Goal: Task Accomplishment & Management: Use online tool/utility

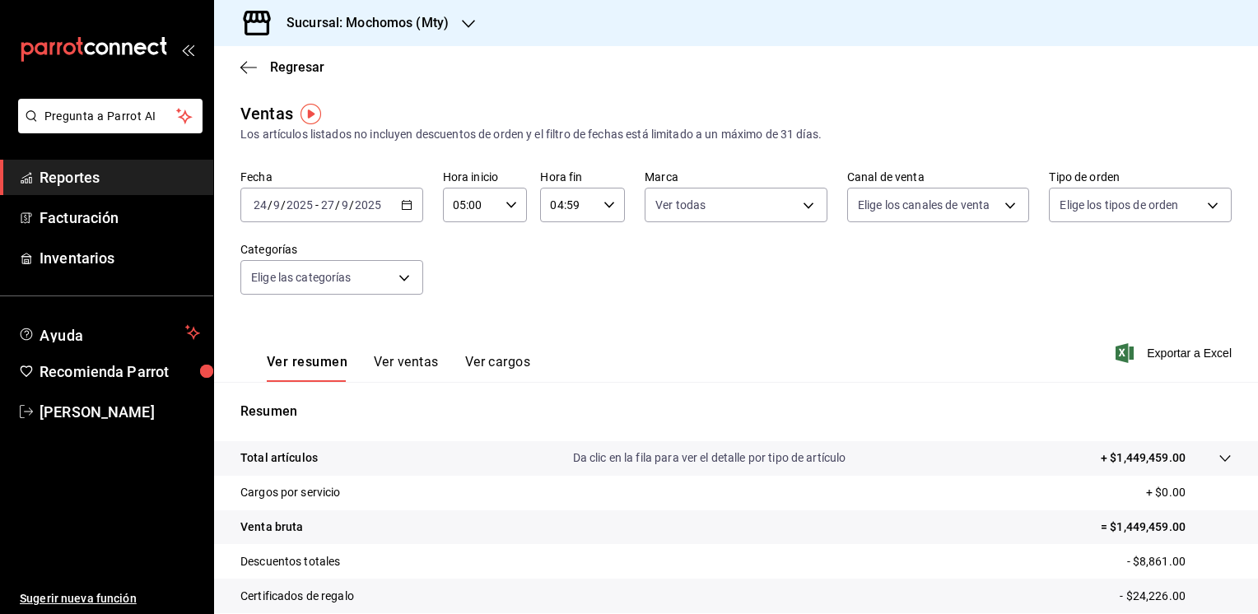
click at [347, 293] on body "Pregunta a Parrot AI Reportes Facturación Inventarios Ayuda Recomienda Parrot […" at bounding box center [629, 307] width 1258 height 614
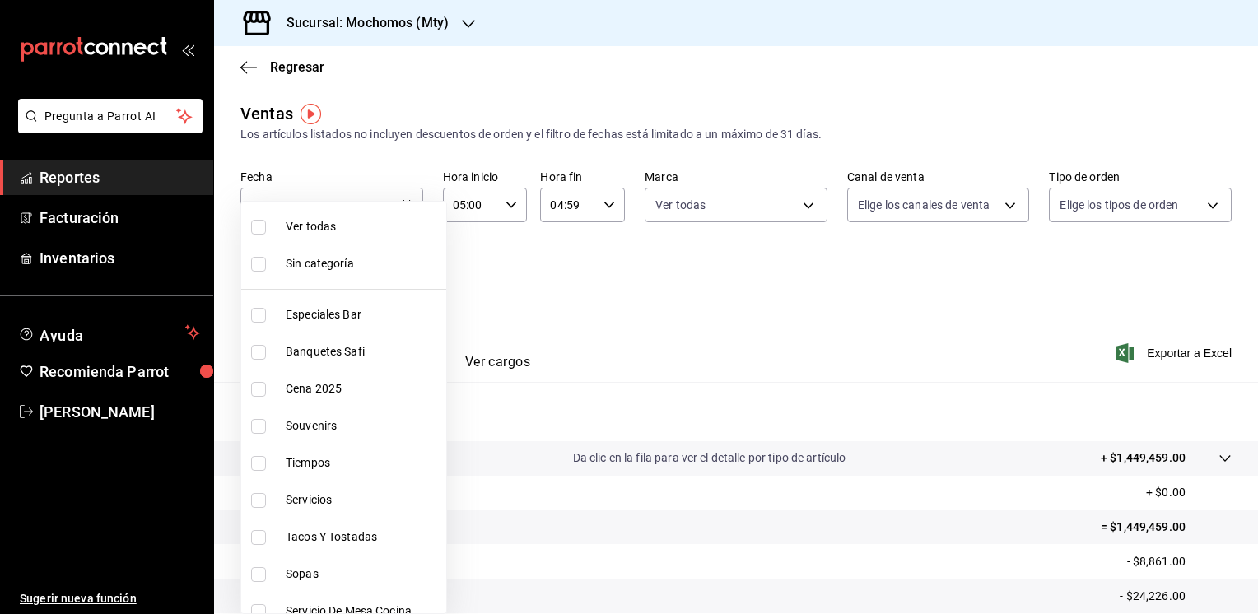
click at [458, 30] on div at bounding box center [629, 307] width 1258 height 614
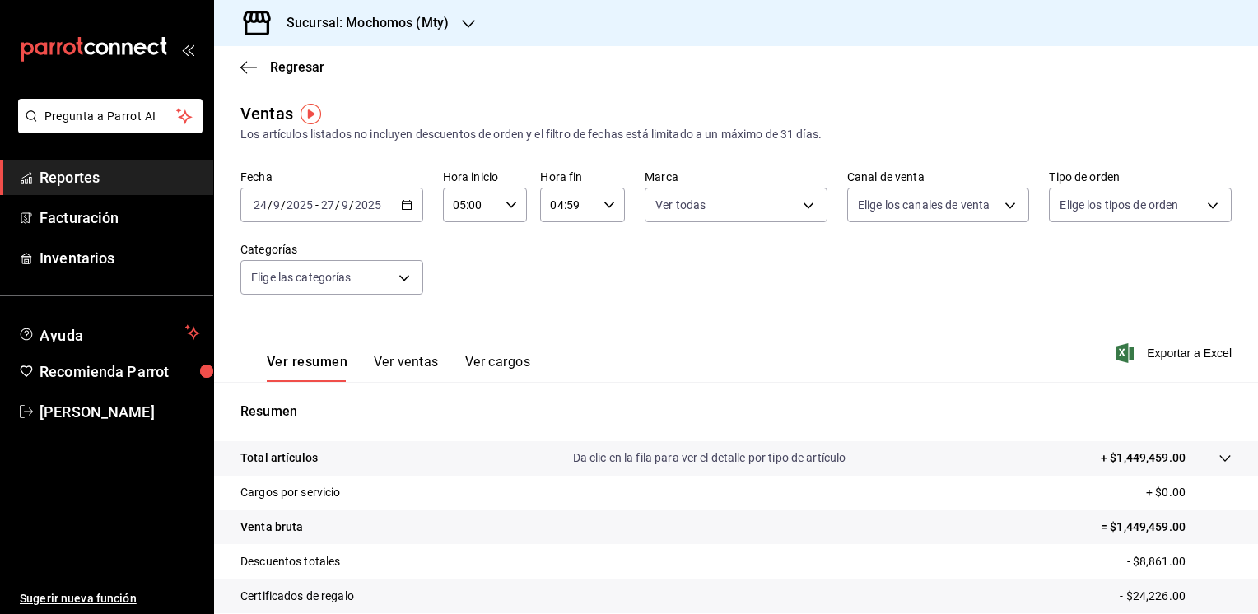
click at [453, 24] on div "Sucursal: Mochomos (Mty)" at bounding box center [354, 23] width 254 height 46
click at [277, 72] on span "Tigre (Metropolitan)" at bounding box center [279, 71] width 105 height 17
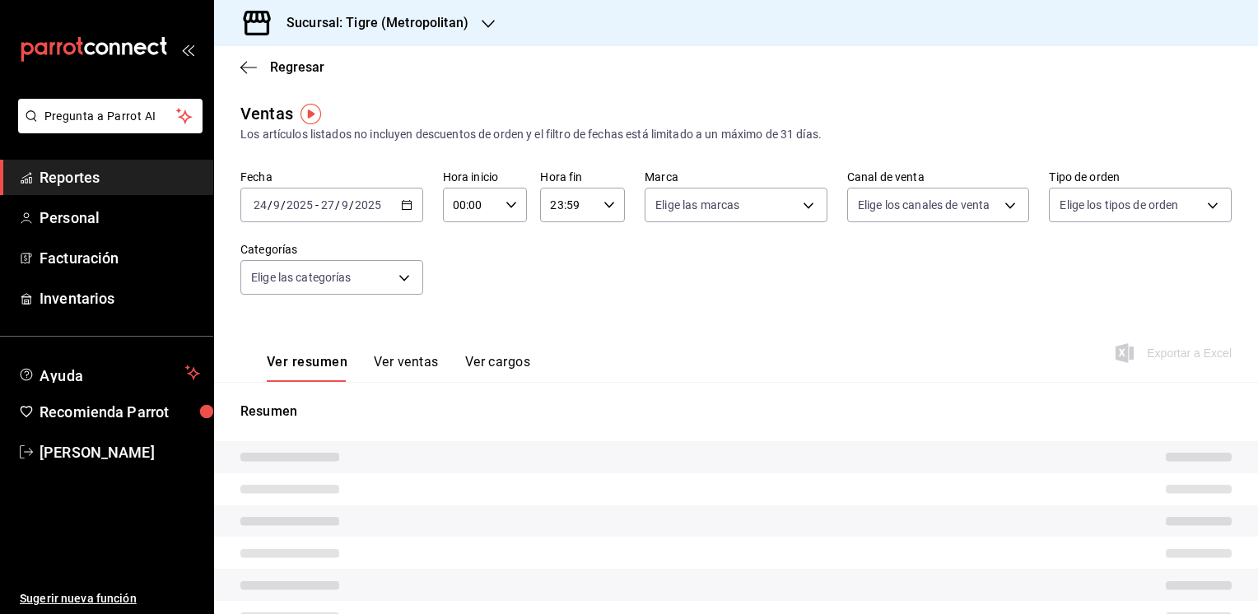
type input "05:00"
type input "04:59"
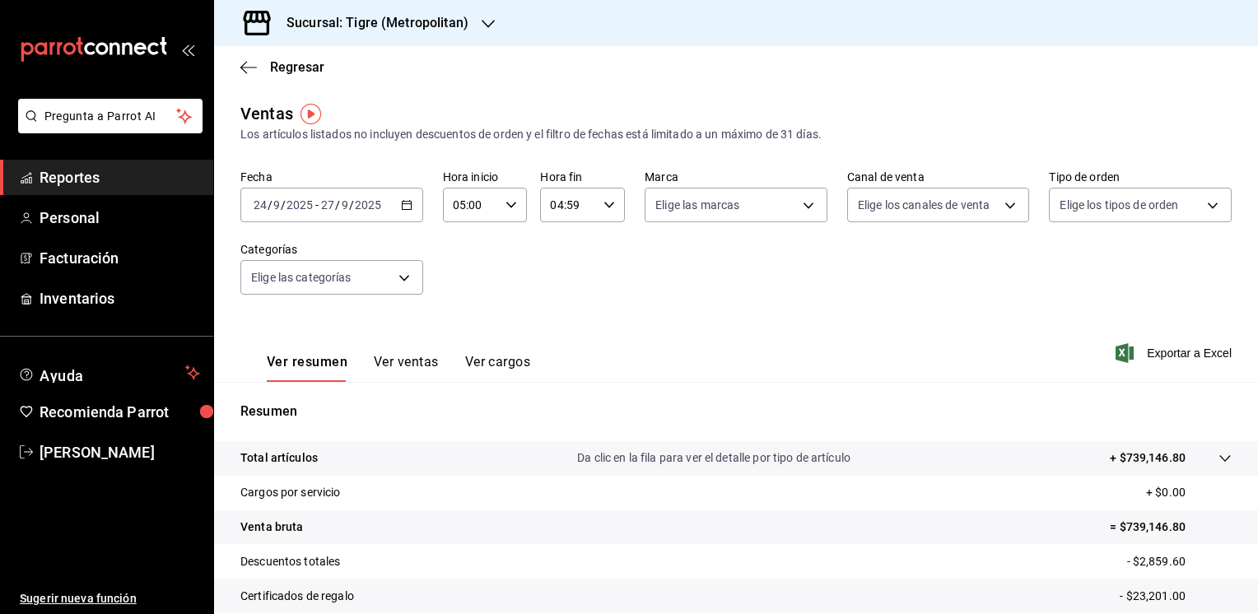
click at [406, 203] on icon "button" at bounding box center [407, 205] width 12 height 12
click at [896, 241] on div "Fecha [DATE] [DATE] - [DATE] [DATE] Hora inicio 05:00 Hora inicio Hora fin 04:5…" at bounding box center [735, 242] width 991 height 145
click at [804, 203] on body "Pregunta a Parrot AI Reportes Personal Facturación Inventarios Ayuda Recomienda…" at bounding box center [629, 307] width 1258 height 614
click at [722, 319] on span "Tigre (Metropolitan)" at bounding box center [749, 323] width 128 height 17
type input "d2a20516-989b-40fe-838d-c8b0b31ef0ff"
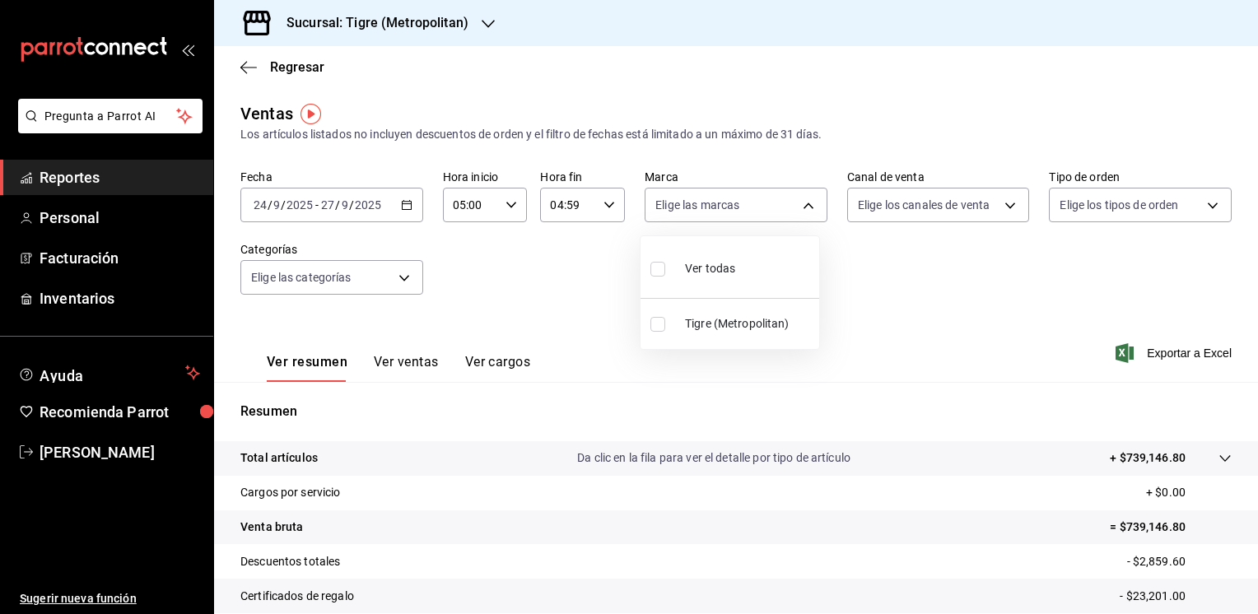
checkbox input "true"
click at [1166, 347] on div at bounding box center [629, 307] width 1258 height 614
click at [1163, 349] on span "Exportar a Excel" at bounding box center [1175, 353] width 113 height 20
click at [405, 210] on icon "button" at bounding box center [407, 205] width 12 height 12
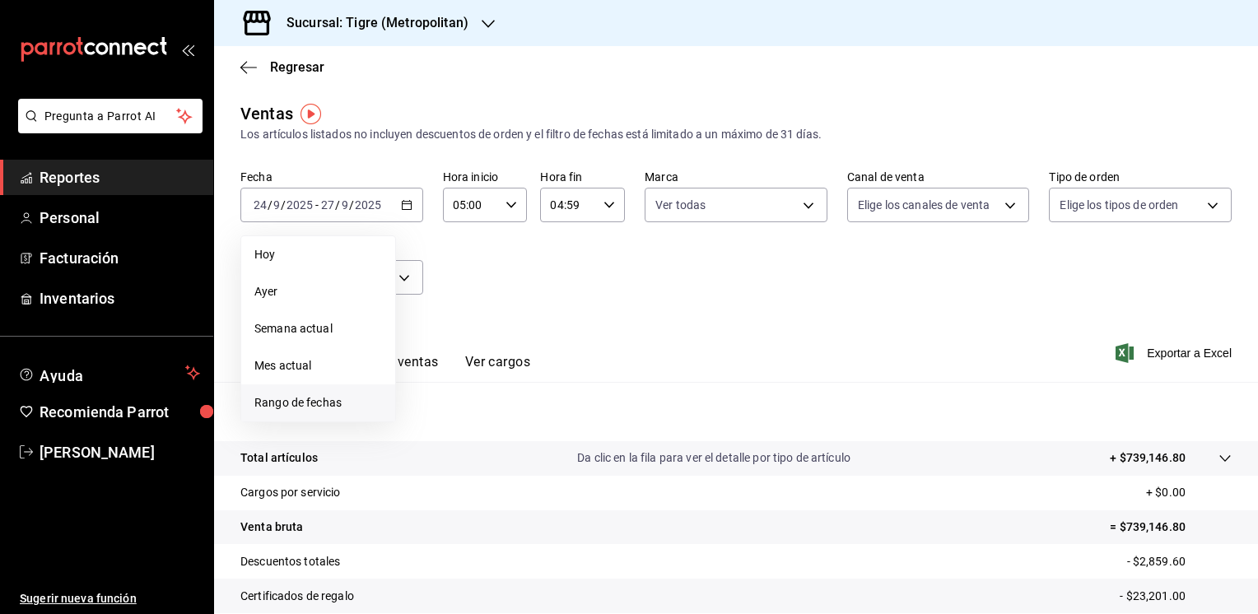
click at [320, 400] on span "Rango de fechas" at bounding box center [318, 402] width 128 height 17
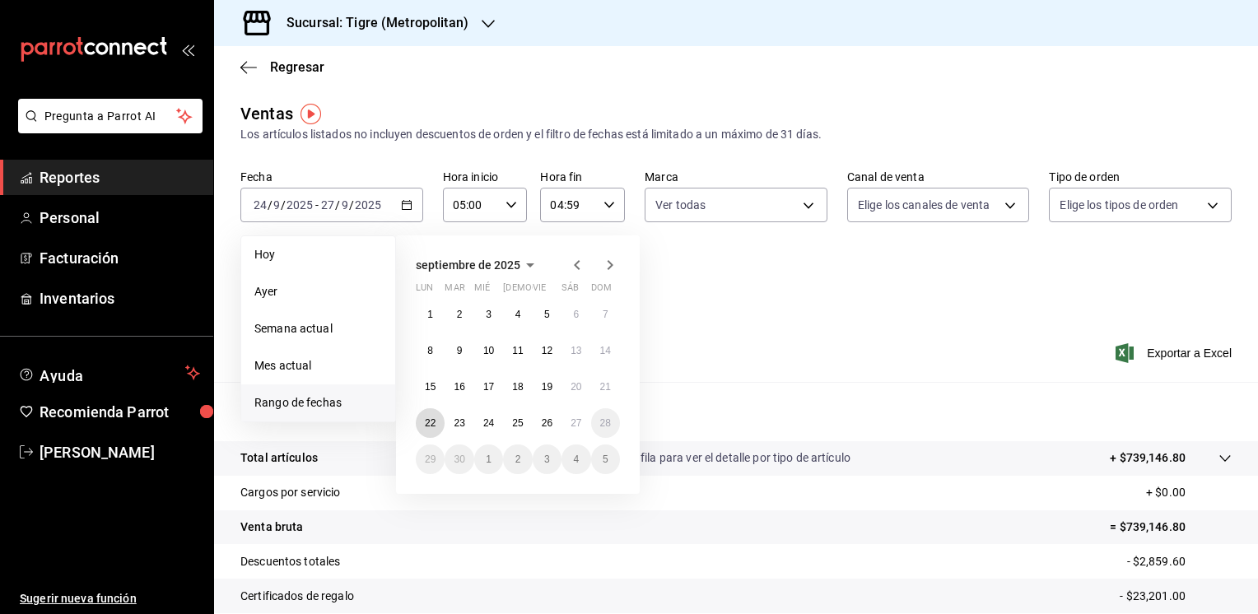
click at [425, 422] on abbr "22" at bounding box center [430, 423] width 11 height 12
click at [568, 426] on button "27" at bounding box center [576, 423] width 29 height 30
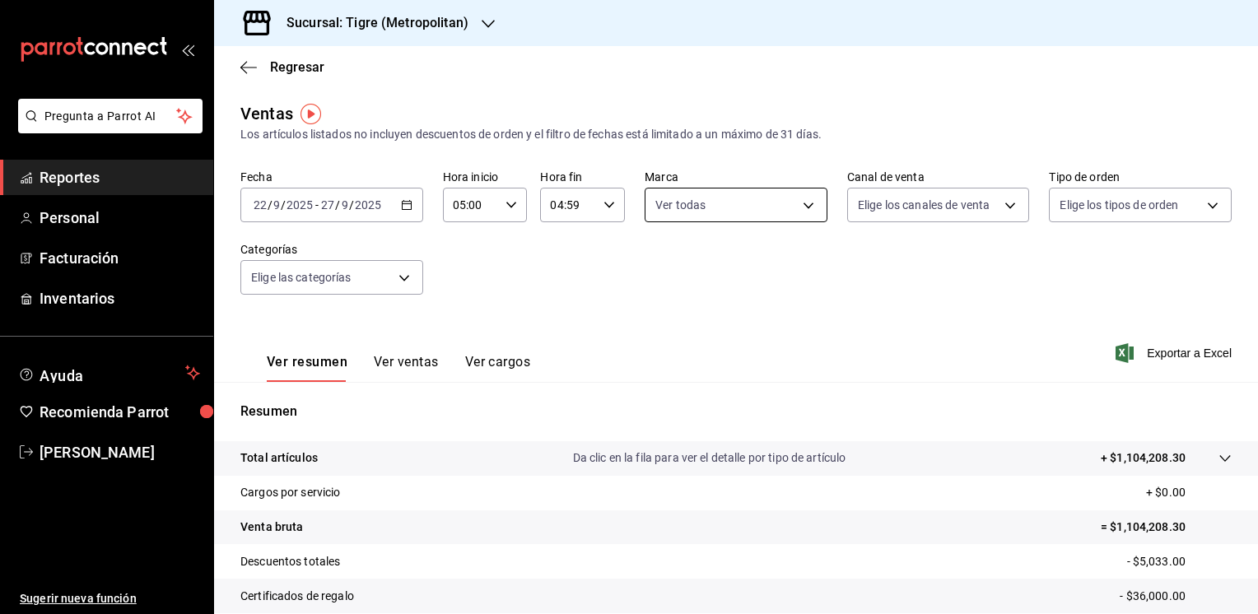
click at [807, 203] on body "Pregunta a Parrot AI Reportes Personal Facturación Inventarios Ayuda Recomienda…" at bounding box center [629, 307] width 1258 height 614
click at [807, 203] on div at bounding box center [629, 307] width 1258 height 614
click at [1170, 360] on span "Exportar a Excel" at bounding box center [1175, 353] width 113 height 20
